Goal: Find specific page/section: Find specific page/section

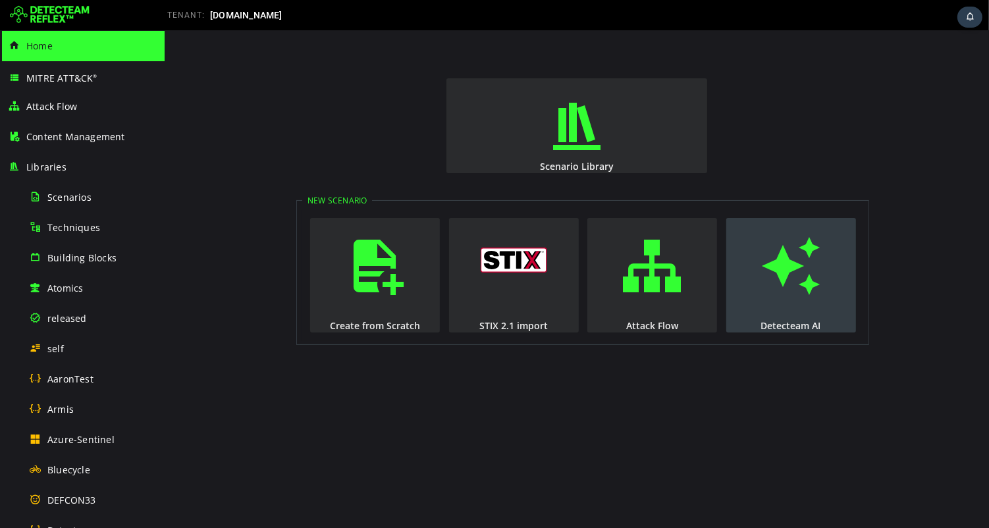
click at [784, 257] on span "button" at bounding box center [790, 266] width 13 height 90
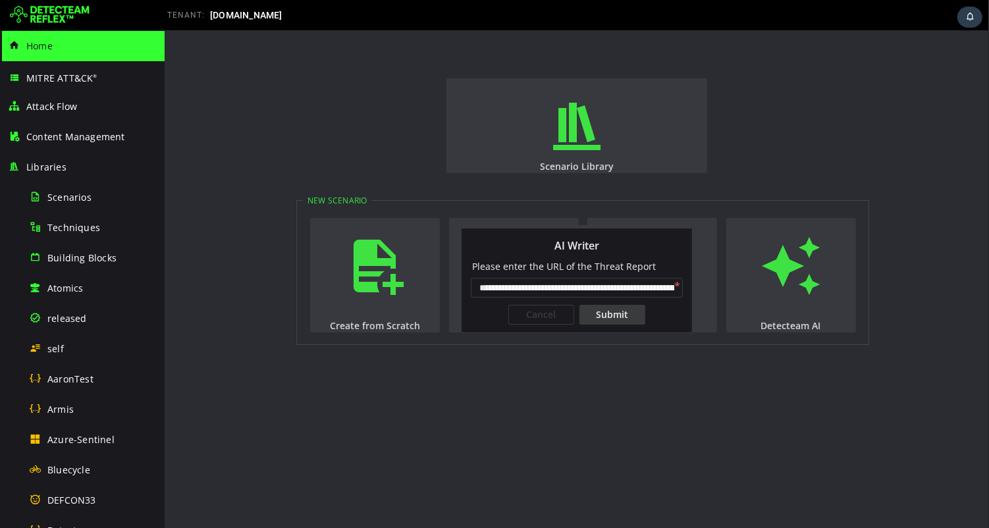
scroll to position [0, 223]
type input "**********"
click at [609, 318] on div "Submit" at bounding box center [612, 315] width 66 height 20
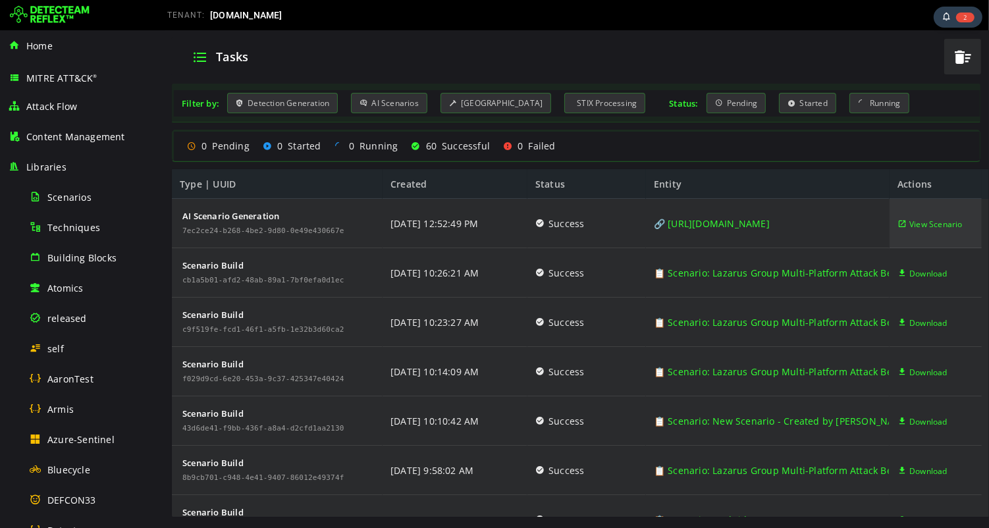
click at [927, 223] on span "View Scenario" at bounding box center [935, 224] width 53 height 49
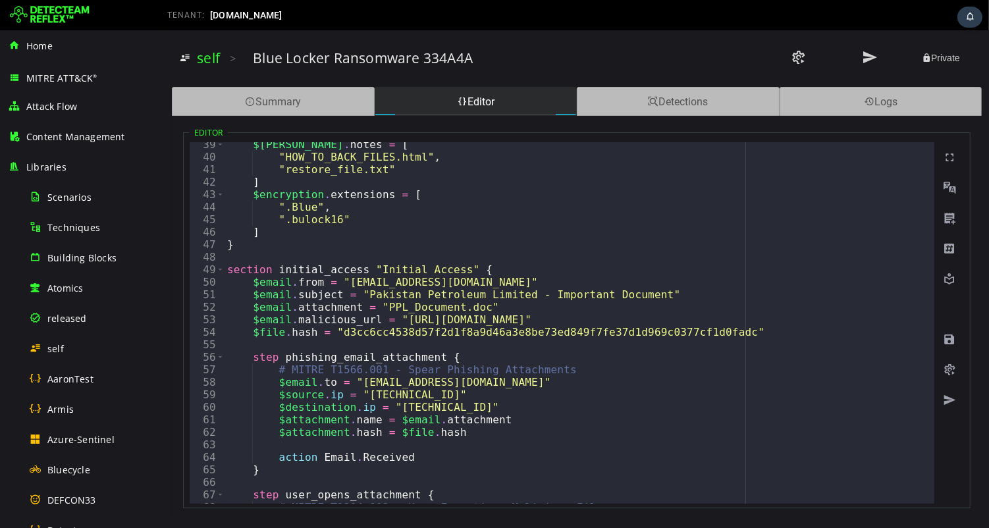
scroll to position [358, 0]
